Goal: Download file/media

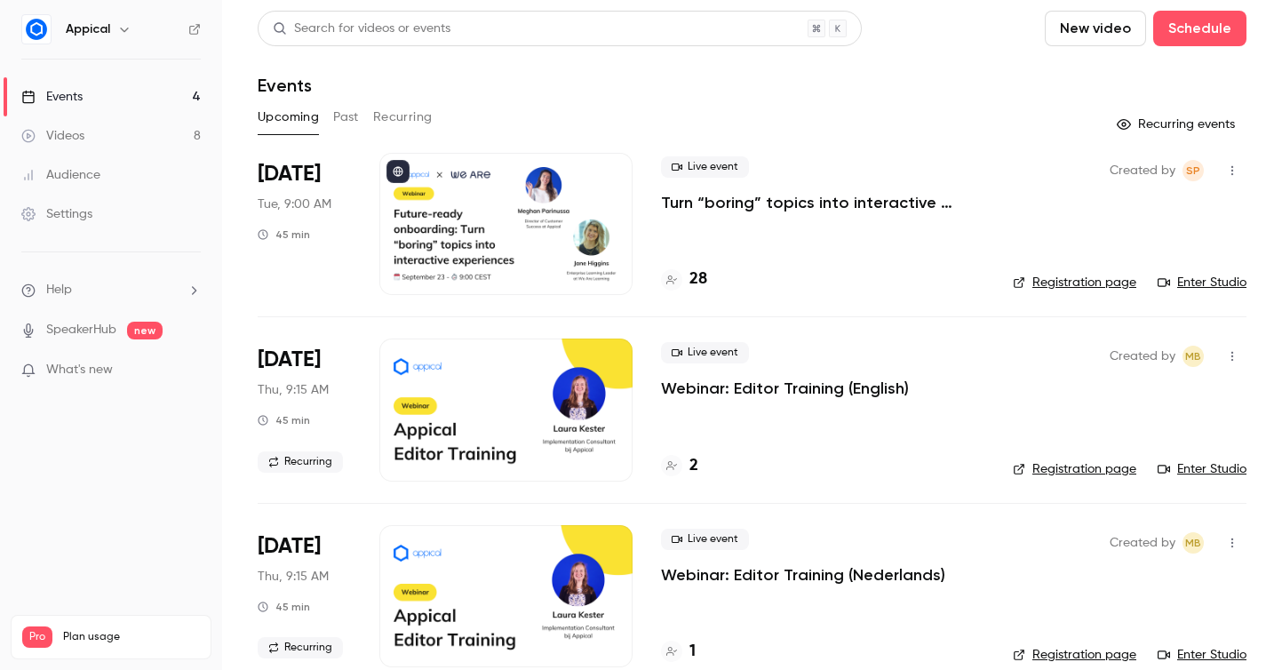
click at [351, 121] on button "Past" at bounding box center [346, 117] width 26 height 28
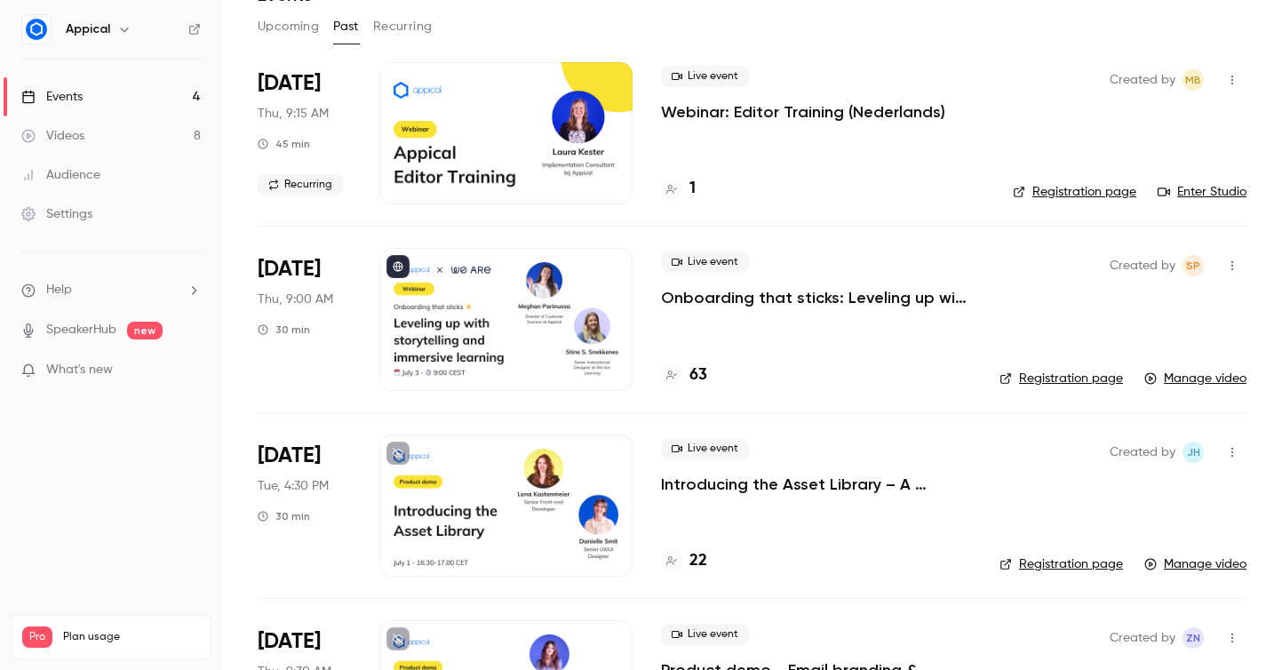
scroll to position [97, 0]
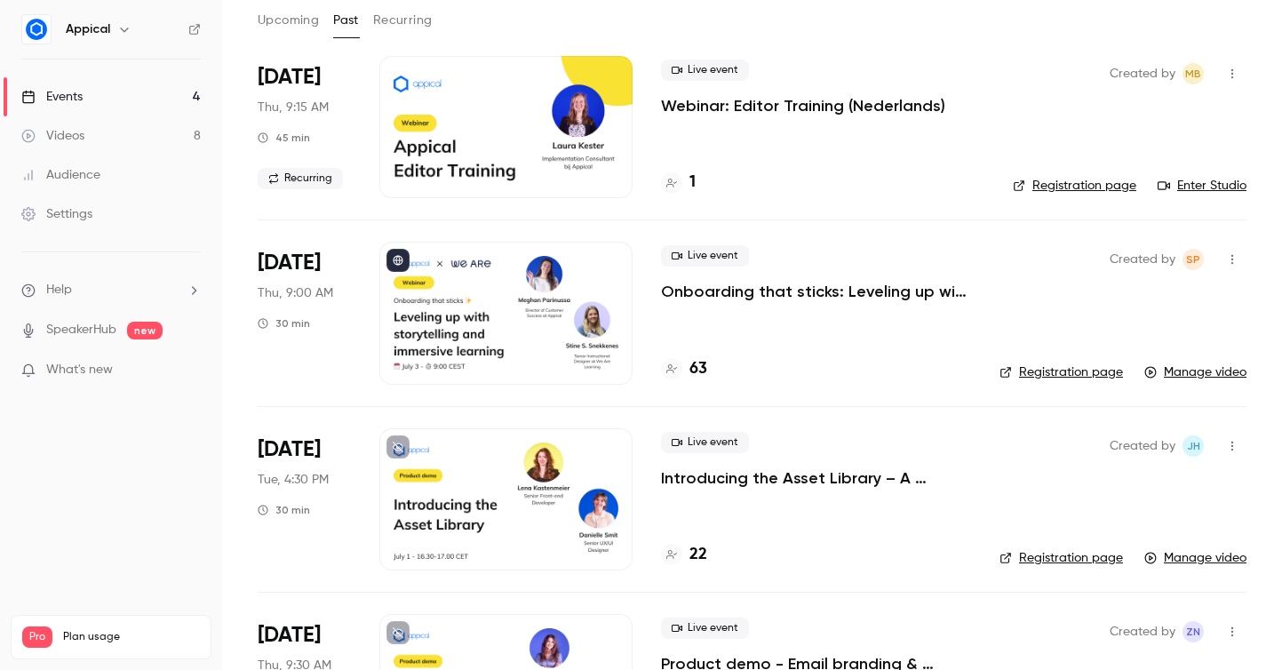
click at [315, 16] on button "Upcoming" at bounding box center [288, 20] width 61 height 28
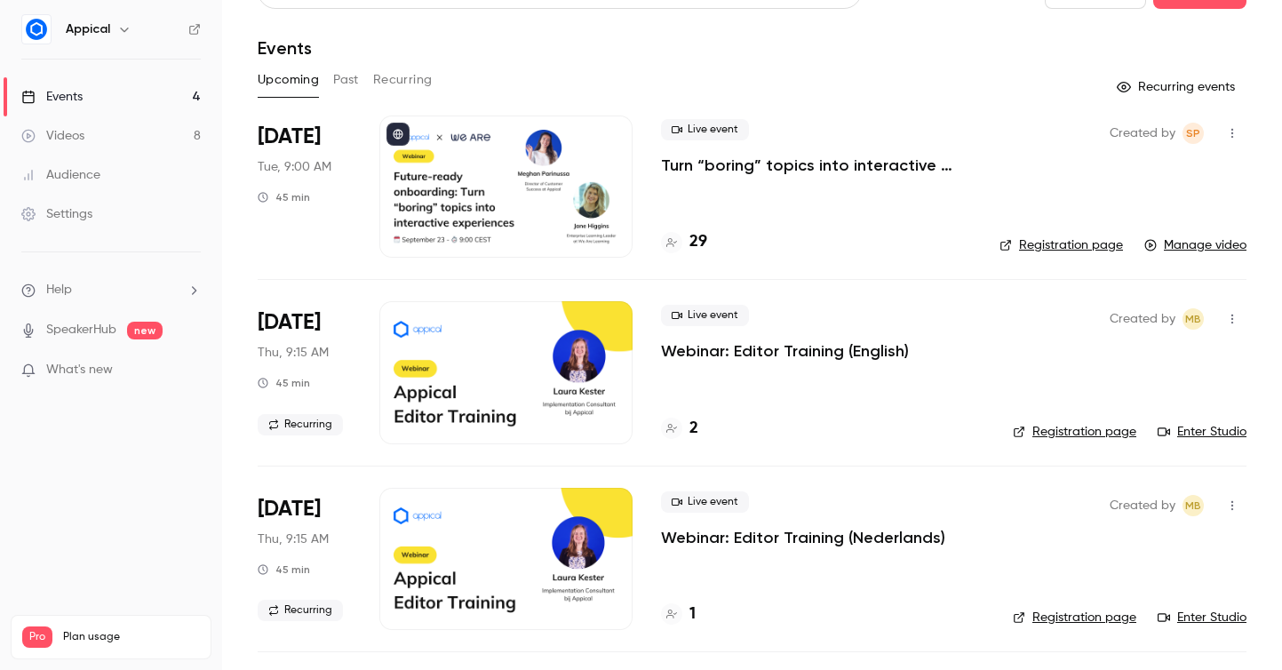
scroll to position [35, 0]
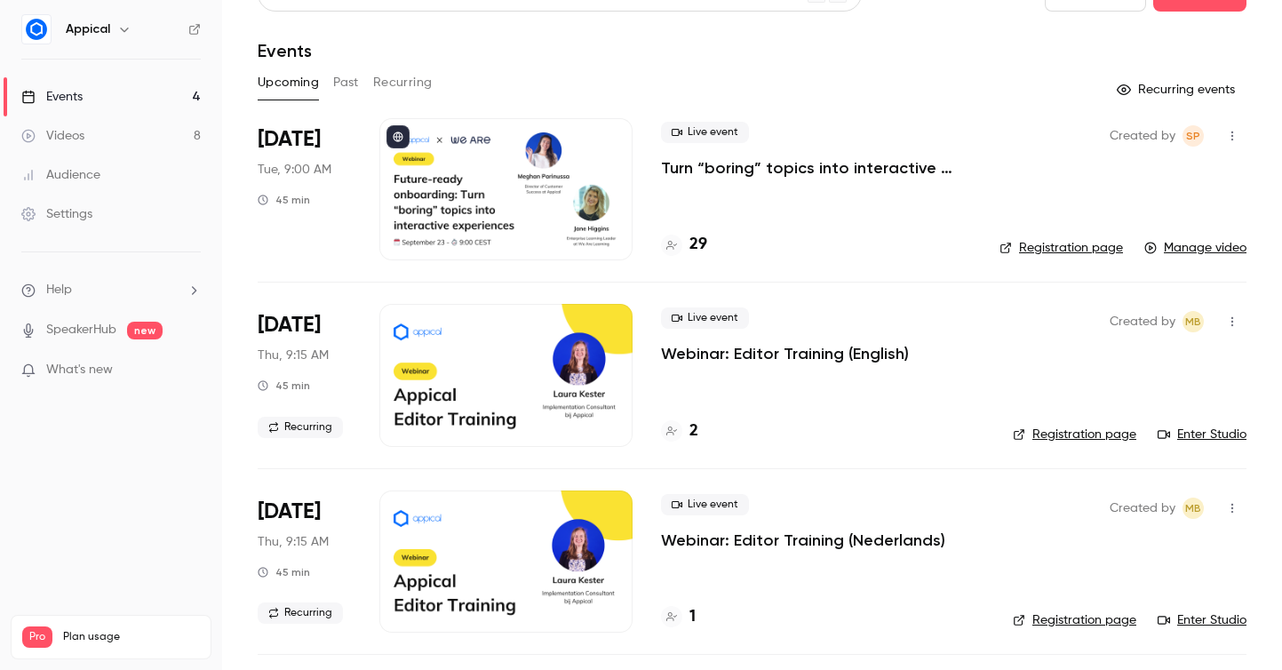
click at [694, 248] on h4 "29" at bounding box center [699, 245] width 18 height 24
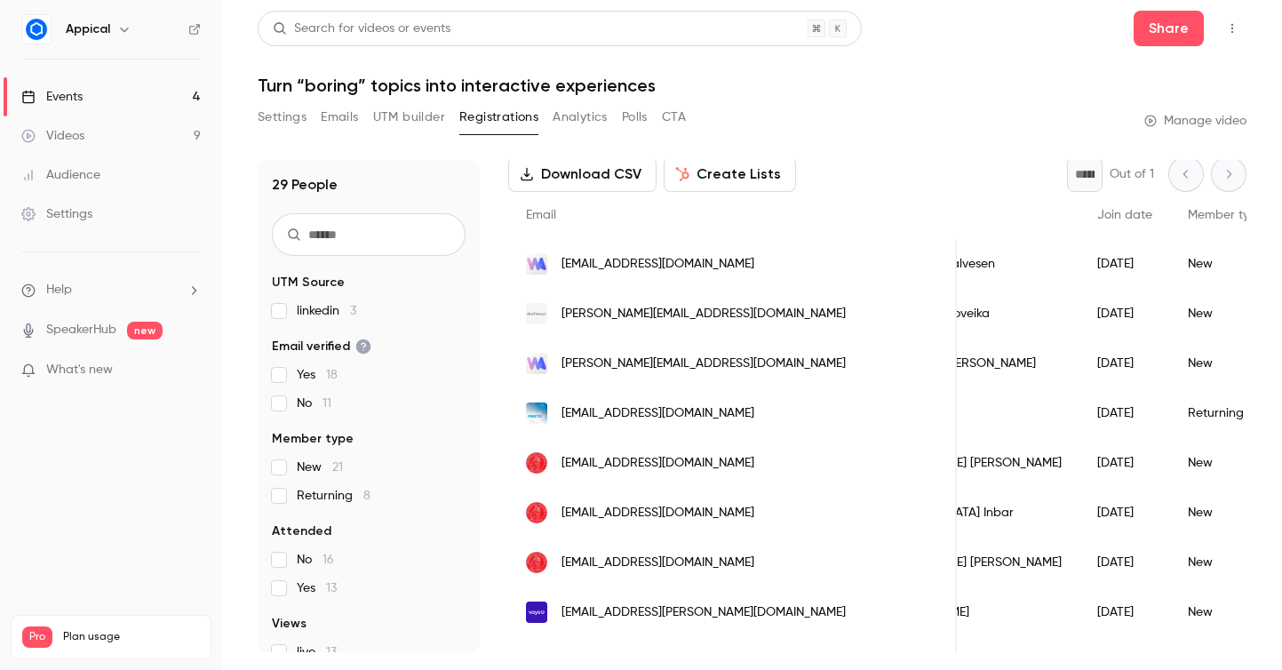
scroll to position [0, 127]
click at [178, 92] on link "Events 4" at bounding box center [111, 96] width 222 height 39
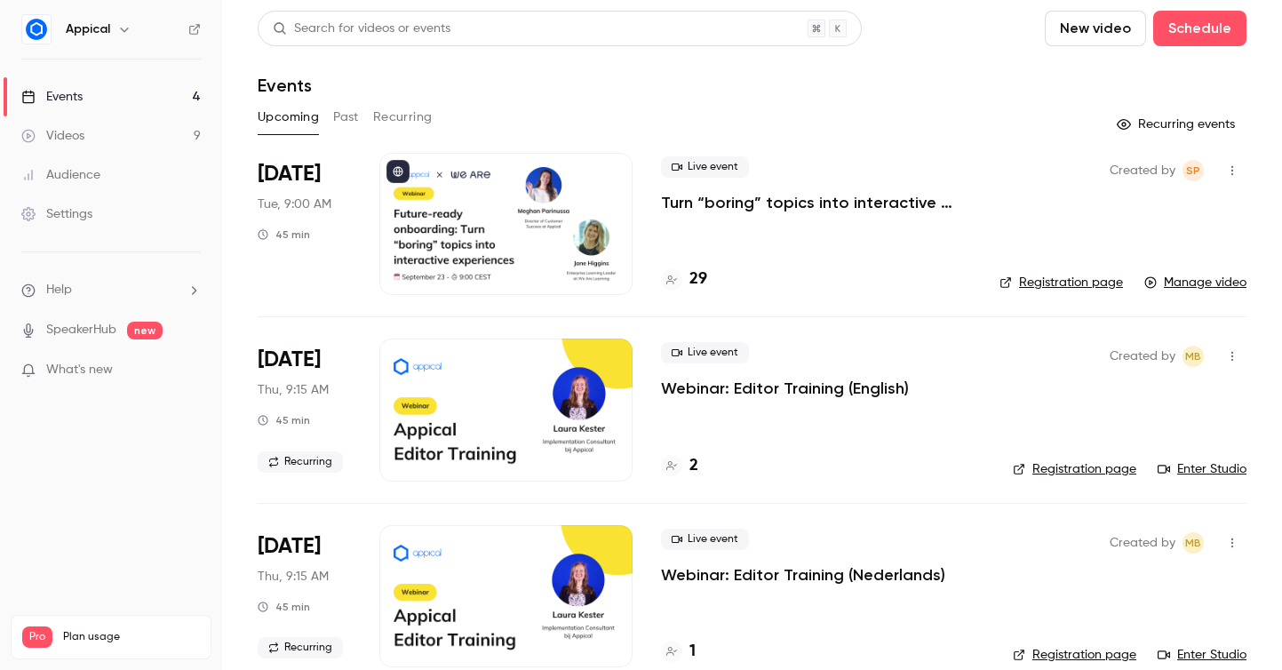
click at [355, 108] on button "Past" at bounding box center [346, 117] width 26 height 28
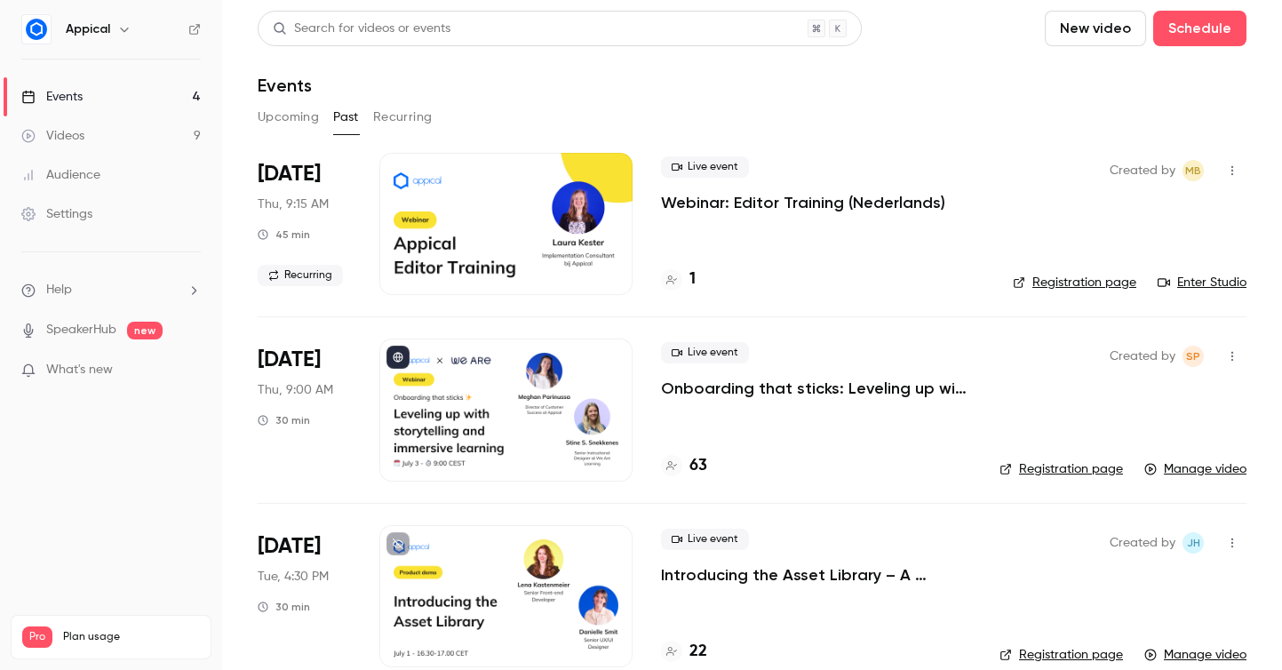
click at [293, 120] on button "Upcoming" at bounding box center [288, 117] width 61 height 28
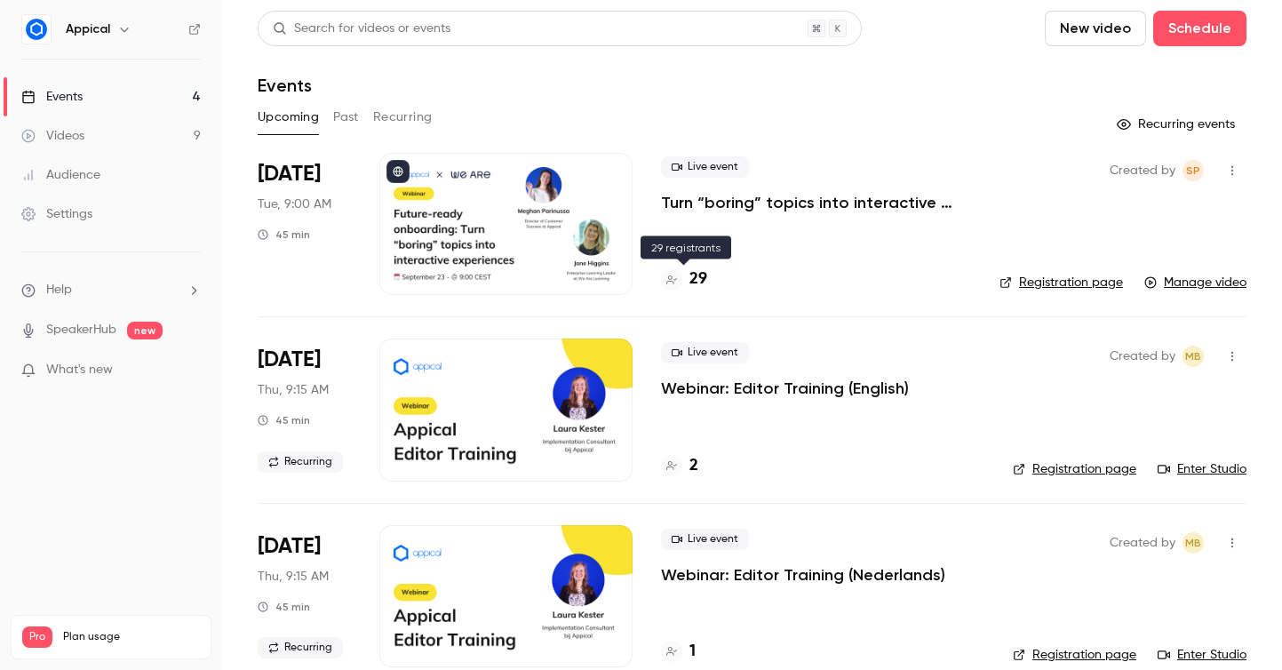
click at [696, 286] on h4 "29" at bounding box center [699, 279] width 18 height 24
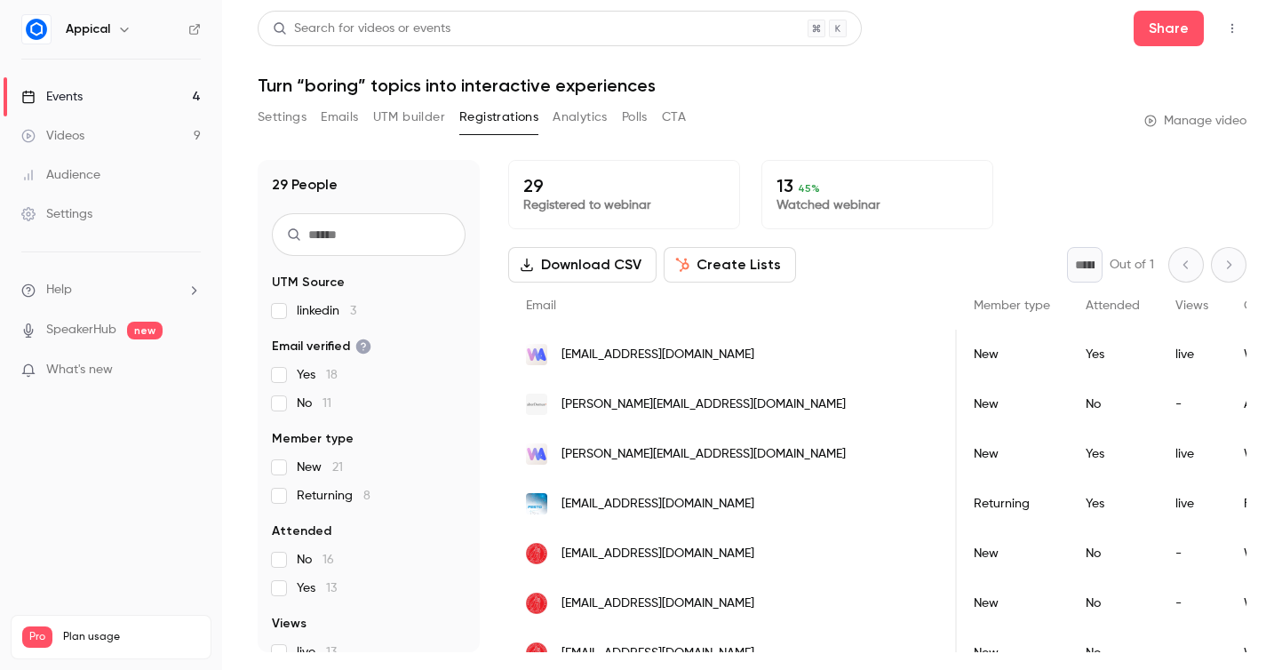
click at [595, 262] on button "Download CSV" at bounding box center [582, 265] width 148 height 36
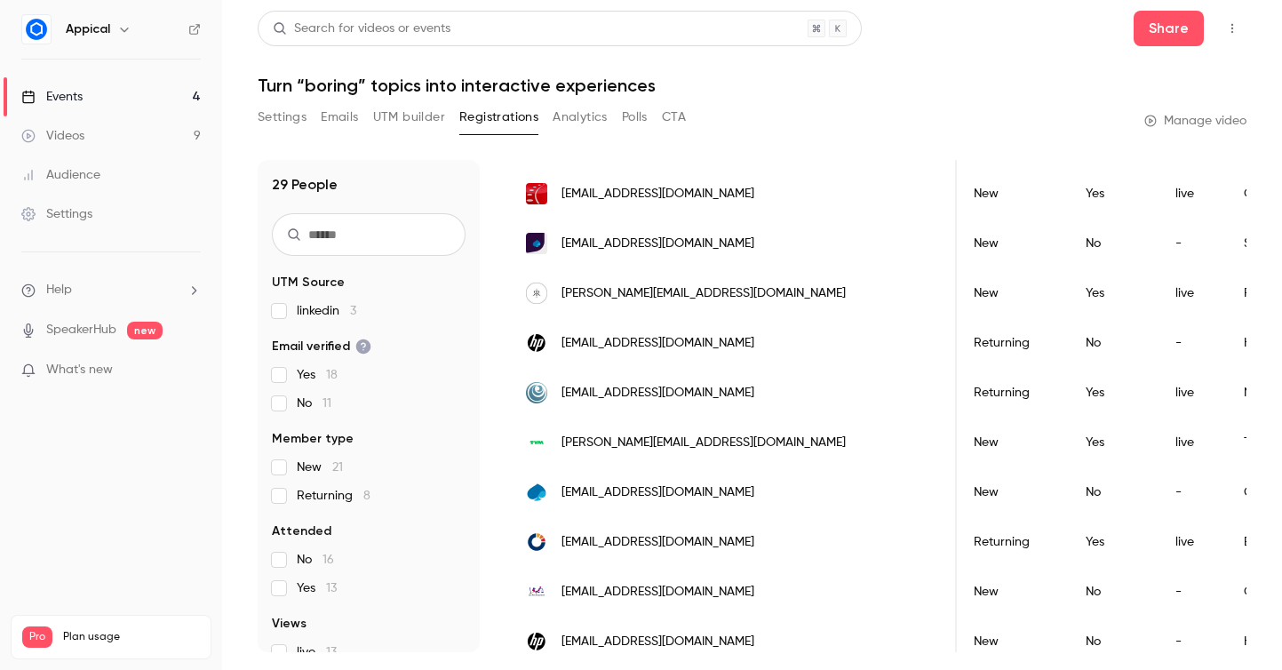
scroll to position [947, 0]
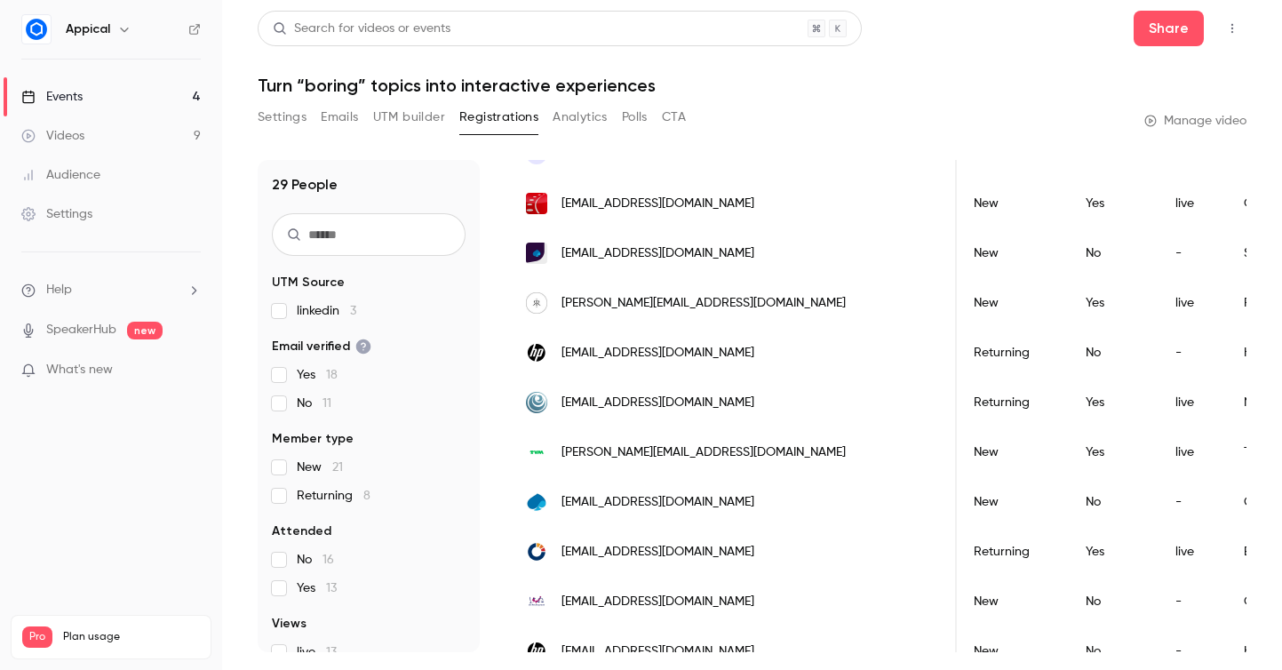
click at [167, 92] on link "Events 4" at bounding box center [111, 96] width 222 height 39
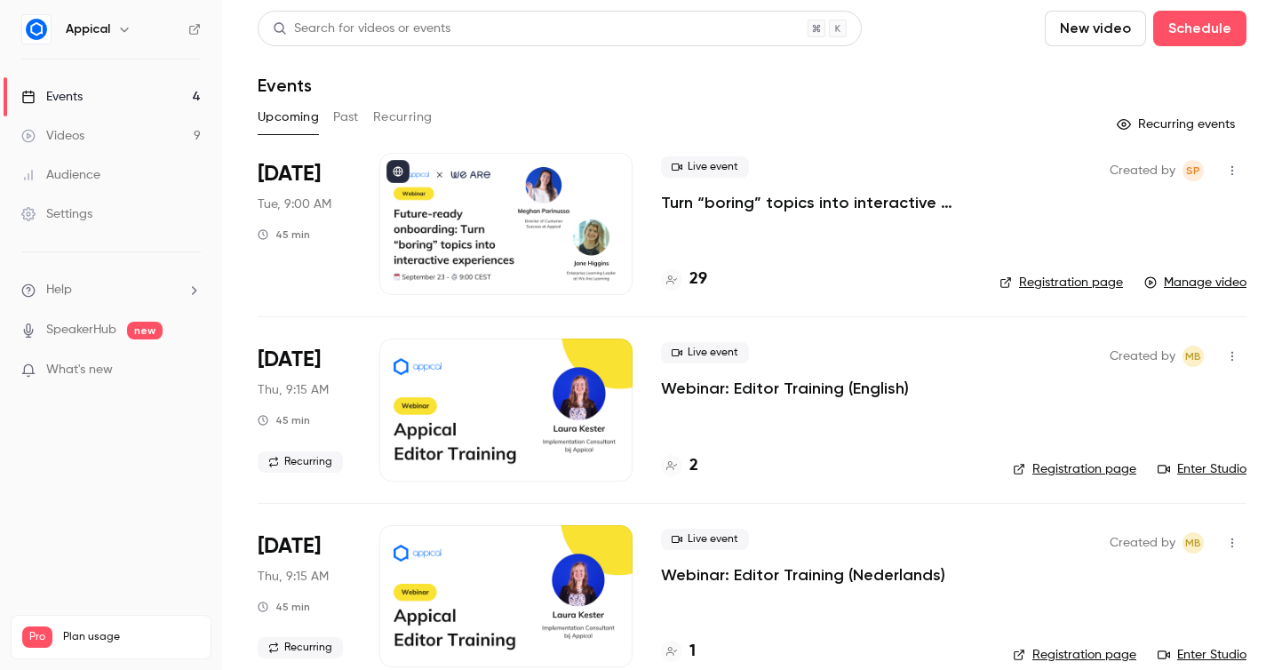
click at [101, 35] on h6 "Appical" at bounding box center [88, 29] width 44 height 18
click at [128, 33] on icon "button" at bounding box center [124, 29] width 14 height 14
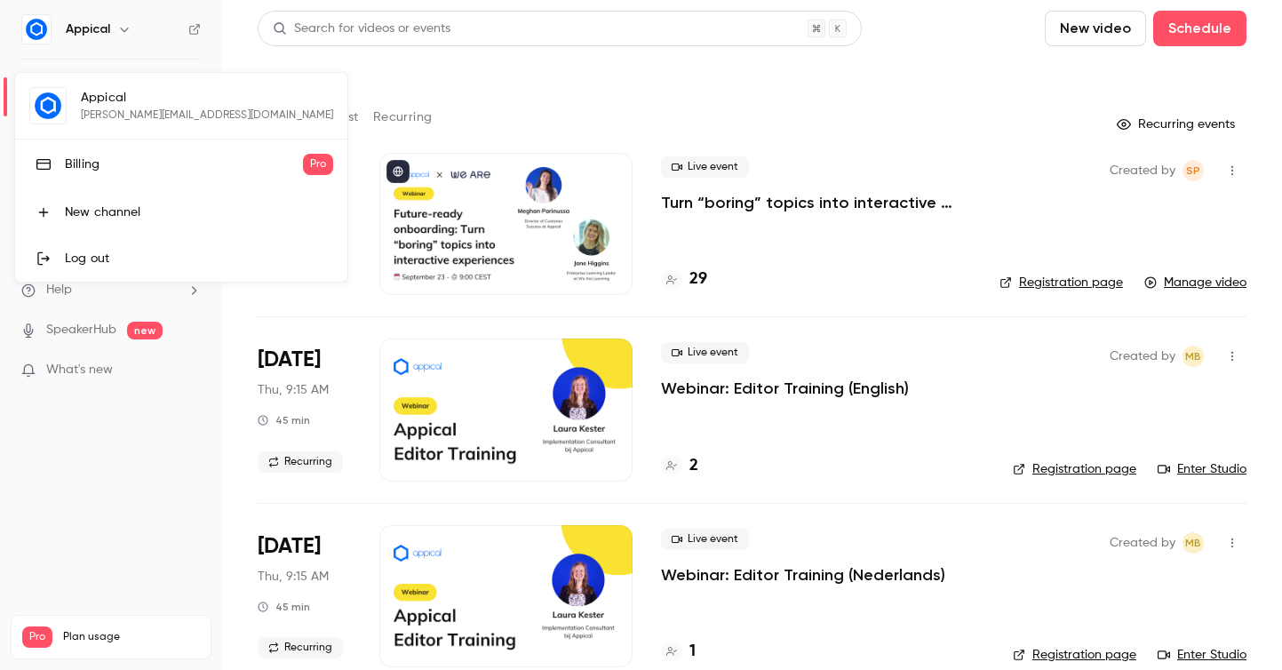
click at [128, 33] on div at bounding box center [641, 335] width 1282 height 670
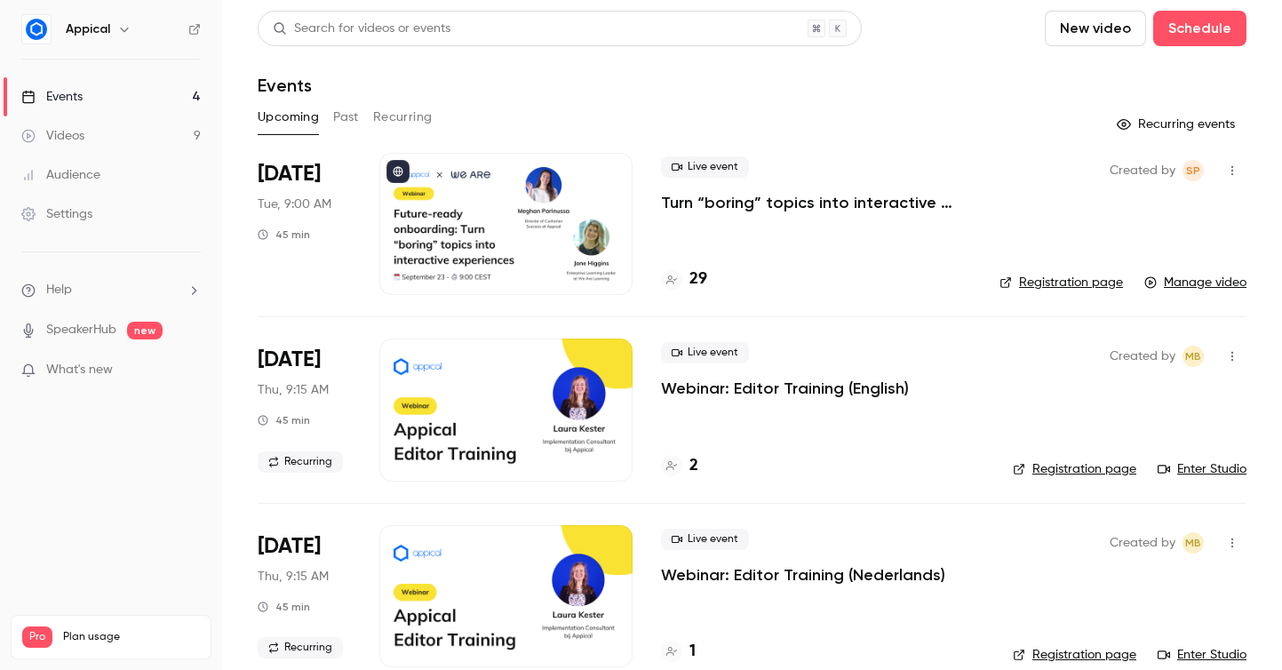
click at [168, 93] on link "Events 4" at bounding box center [111, 96] width 222 height 39
